Goal: Transaction & Acquisition: Subscribe to service/newsletter

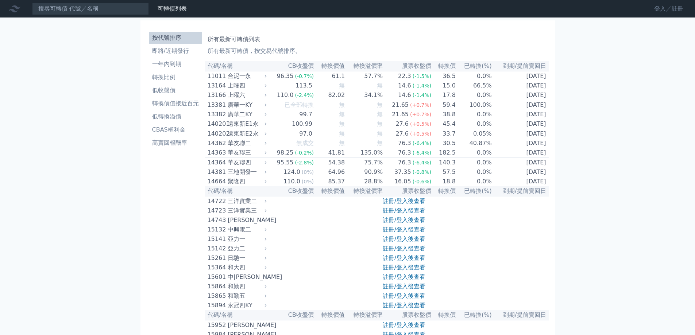
click at [663, 7] on link "登入／註冊" at bounding box center [668, 9] width 41 height 12
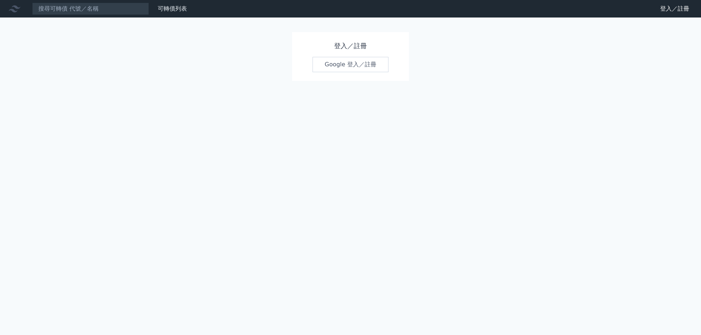
click at [359, 65] on link "Google 登入／註冊" at bounding box center [350, 64] width 76 height 15
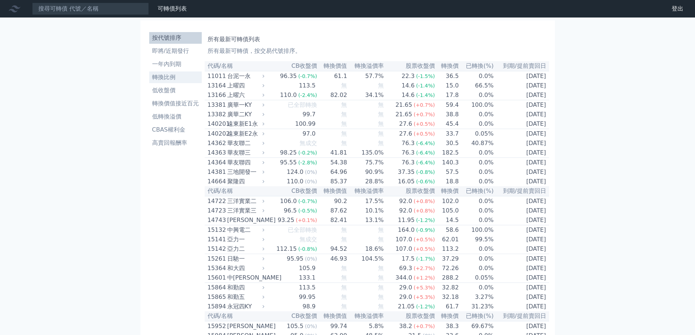
click at [170, 78] on li "轉換比例" at bounding box center [175, 77] width 53 height 9
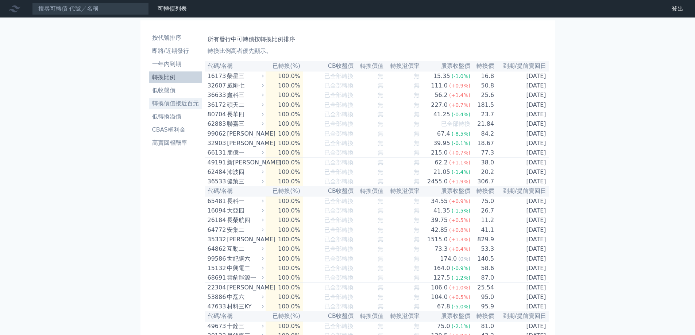
click at [172, 105] on li "轉換價值接近百元" at bounding box center [175, 103] width 53 height 9
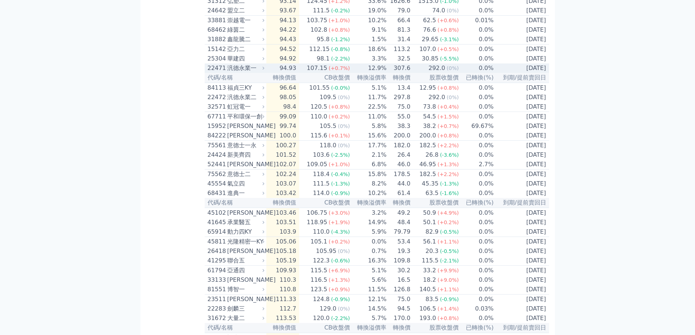
scroll to position [400, 0]
